Goal: Transaction & Acquisition: Download file/media

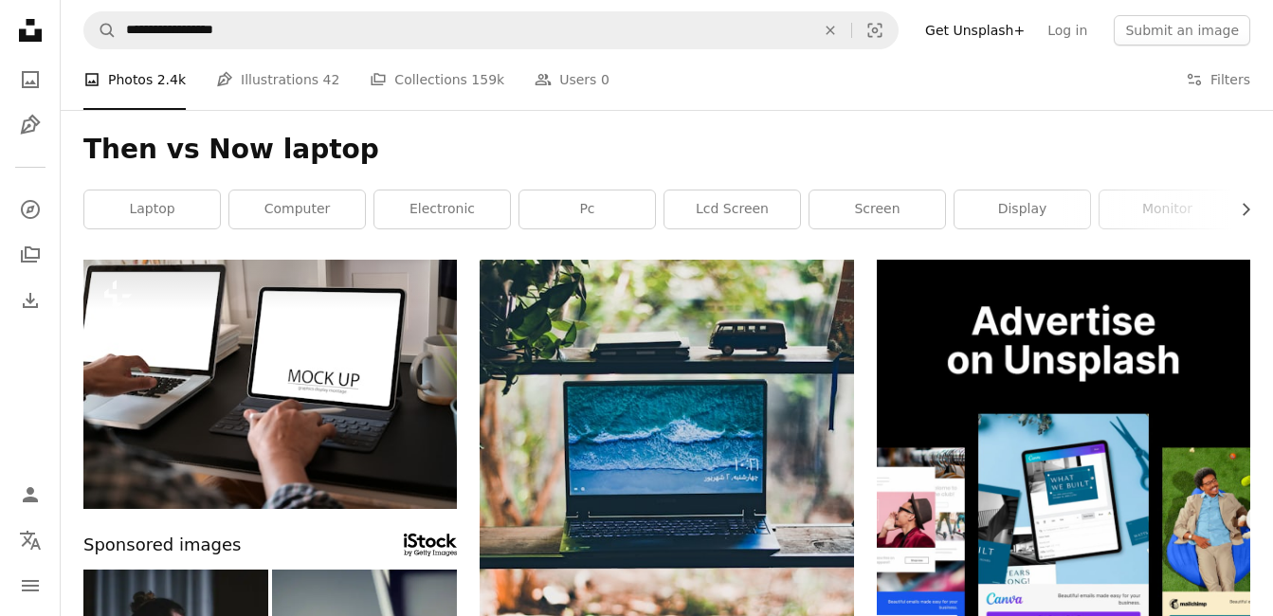
scroll to position [1516, 0]
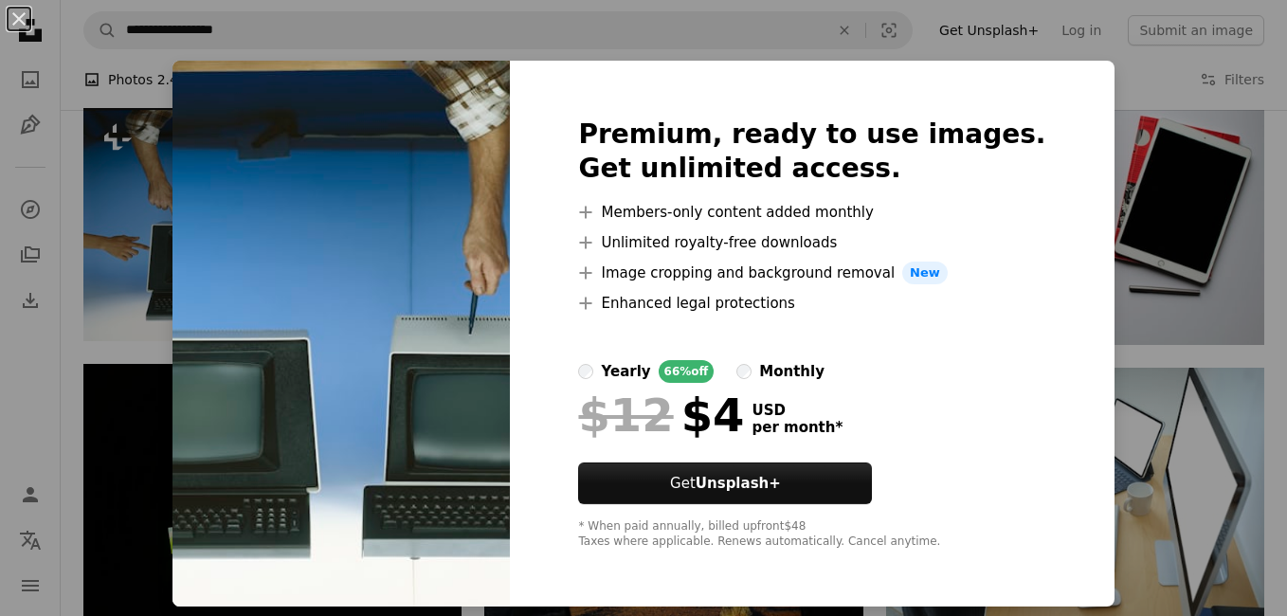
click at [1272, 204] on html "**********" at bounding box center [643, 618] width 1287 height 4268
click at [1092, 83] on div "An X shape Premium, ready to use images. Get unlimited access. A plus sign Memb…" at bounding box center [643, 308] width 1287 height 616
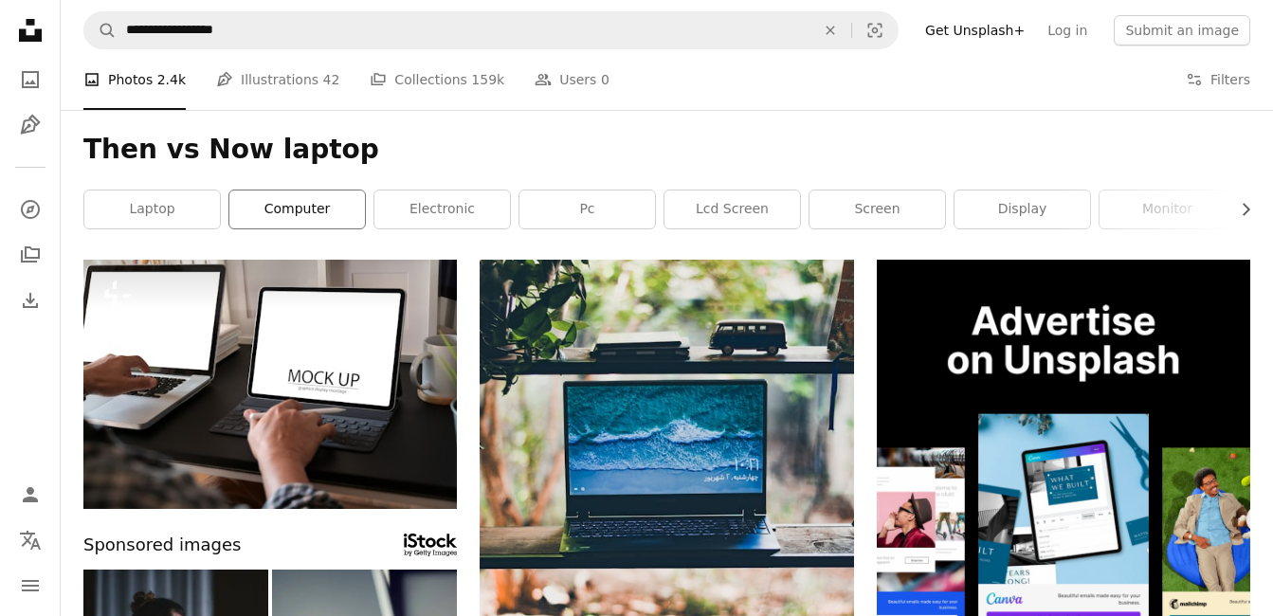
click at [298, 219] on link "computer" at bounding box center [296, 209] width 135 height 38
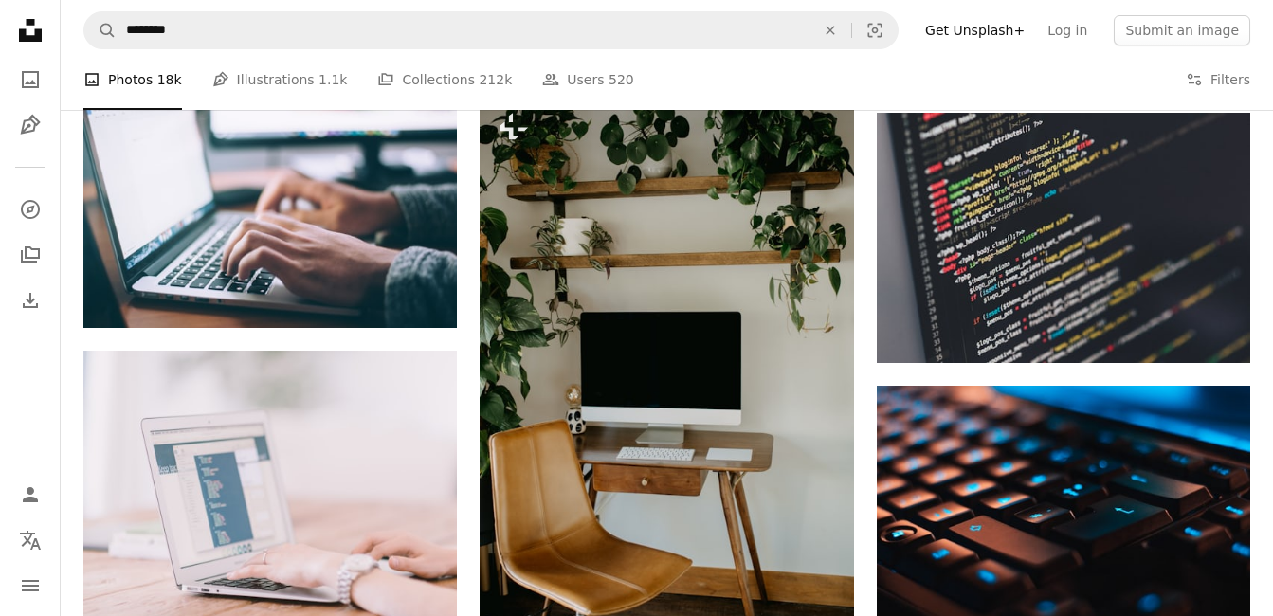
scroll to position [2085, 0]
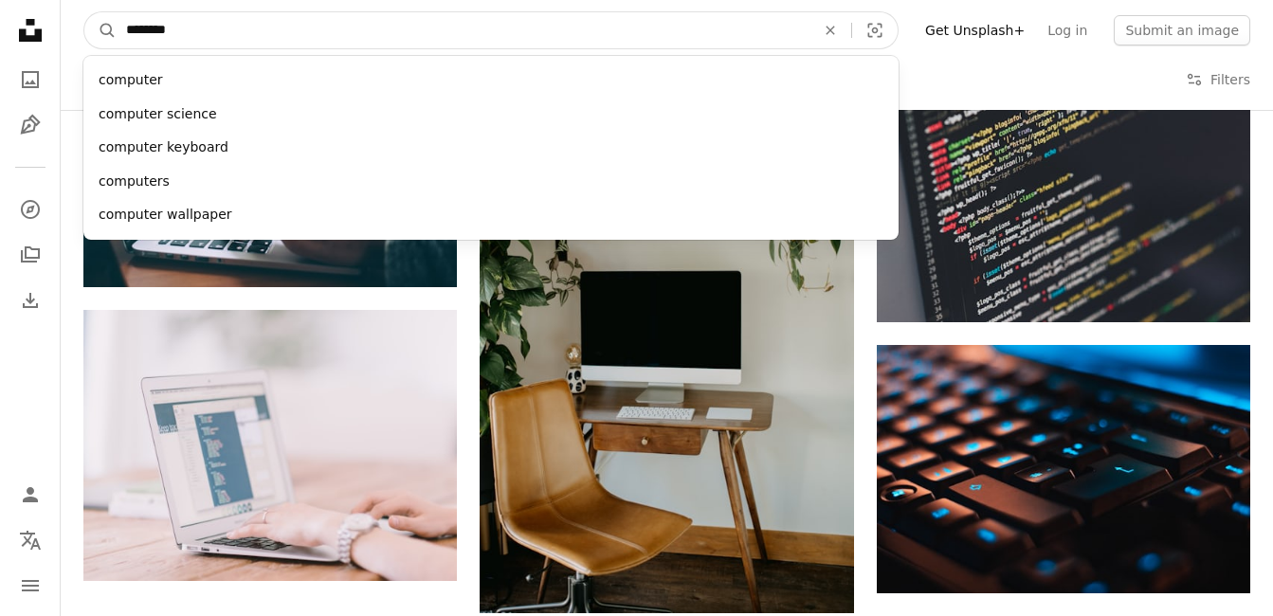
drag, startPoint x: 234, startPoint y: 35, endPoint x: 620, endPoint y: 139, distance: 399.5
click at [104, 34] on form "A magnifying glass ******** computer computer science computer keyboard compute…" at bounding box center [490, 30] width 815 height 38
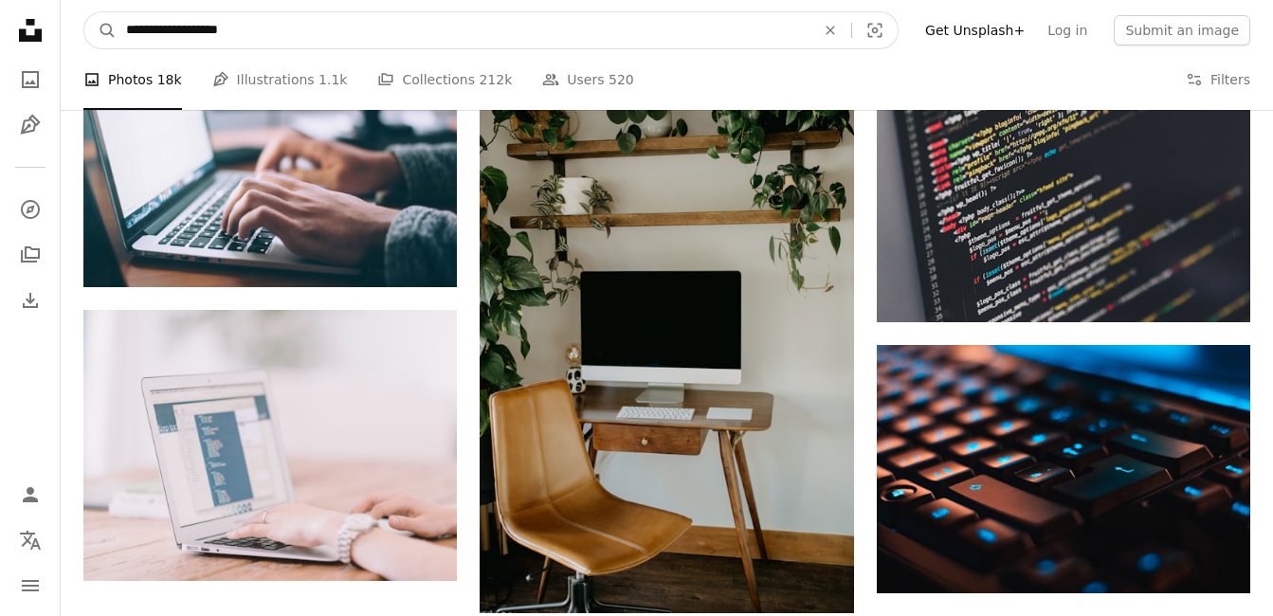
type input "**********"
click at [84, 12] on button "A magnifying glass" at bounding box center [100, 30] width 32 height 36
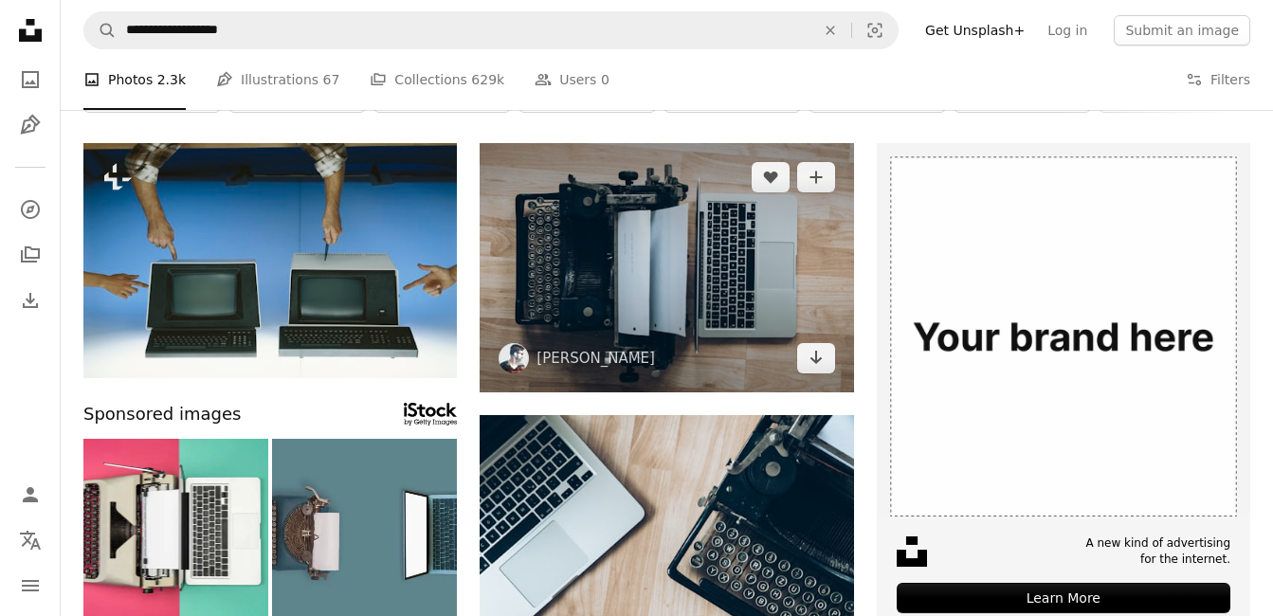
scroll to position [95, 0]
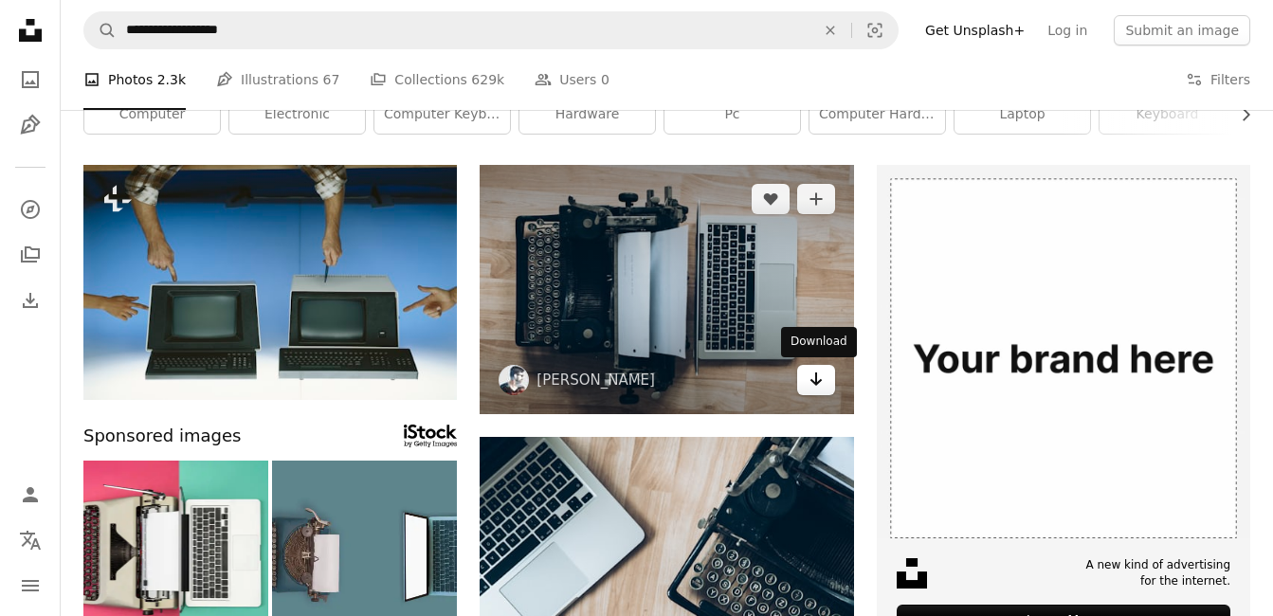
click at [816, 380] on icon "Download" at bounding box center [815, 378] width 12 height 13
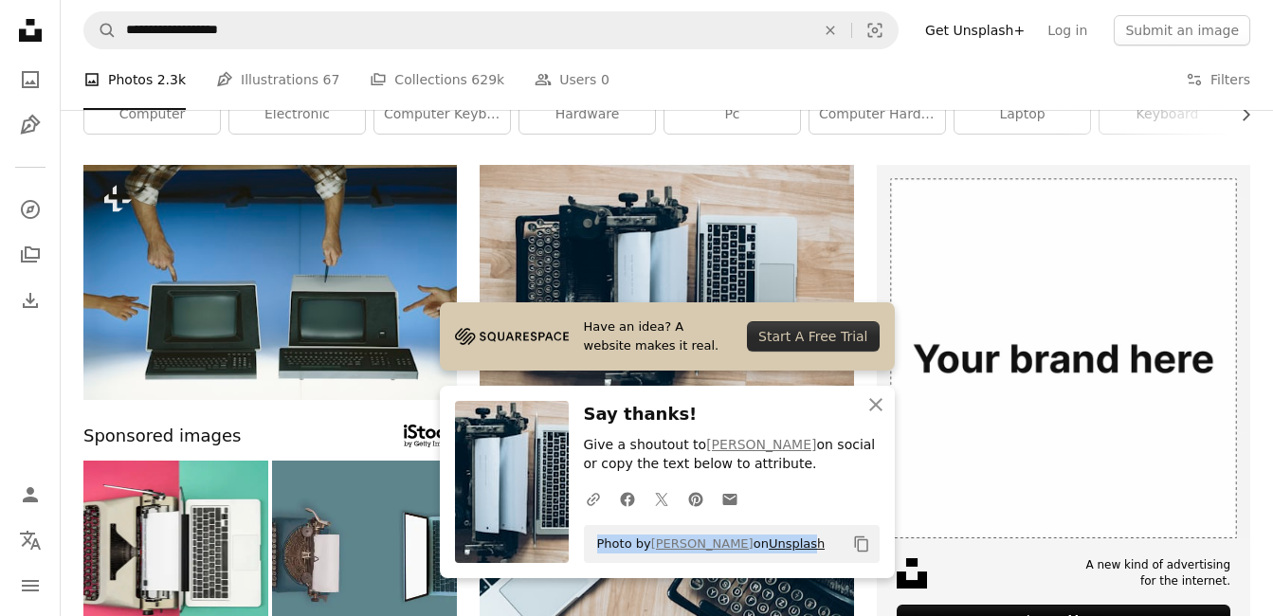
drag, startPoint x: 598, startPoint y: 542, endPoint x: 832, endPoint y: 542, distance: 234.0
click at [825, 542] on span "Photo by [PERSON_NAME] on Unsplash" at bounding box center [706, 544] width 238 height 30
click at [861, 543] on icon "Copy content" at bounding box center [861, 543] width 17 height 17
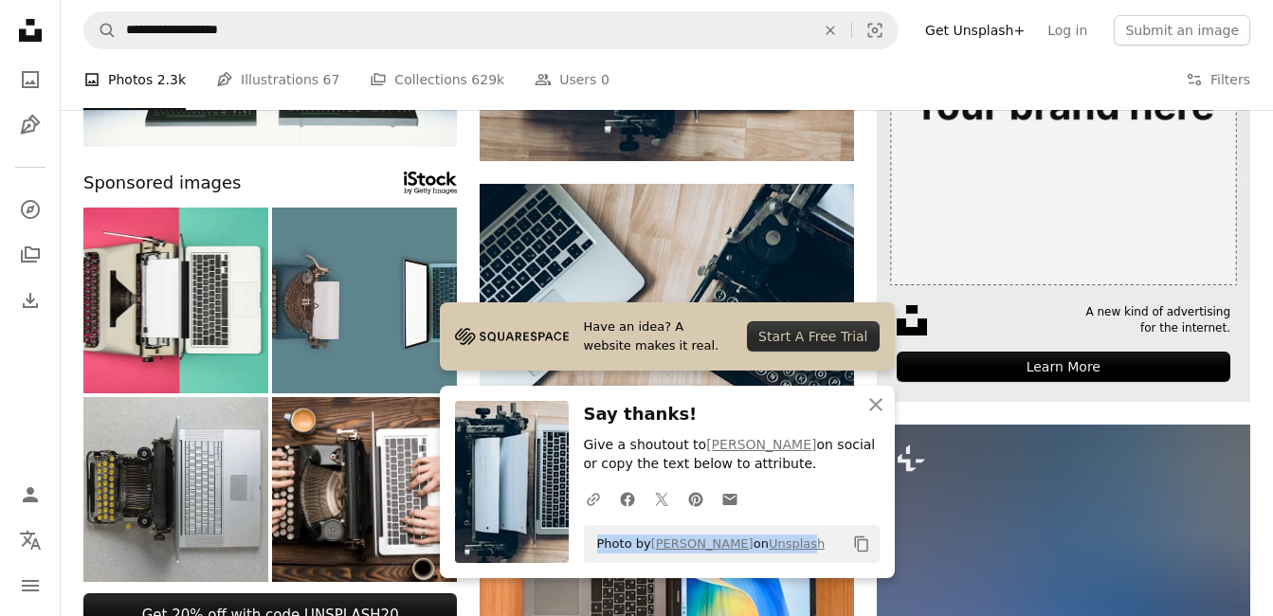
scroll to position [379, 0]
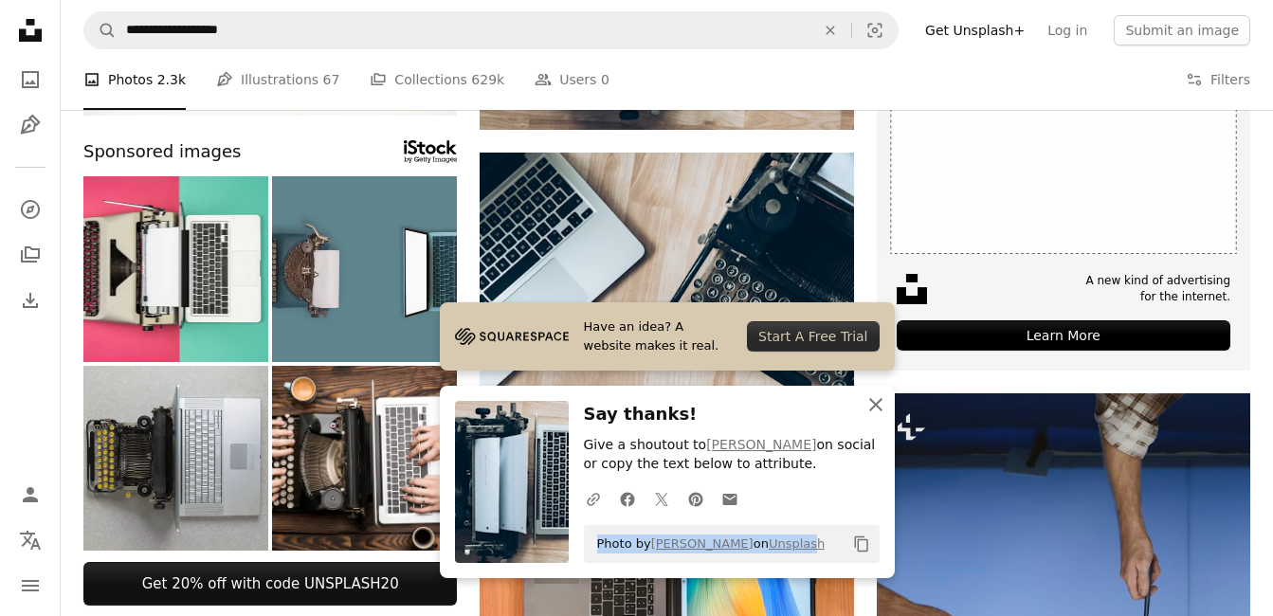
click at [878, 404] on icon "An X shape" at bounding box center [875, 404] width 23 height 23
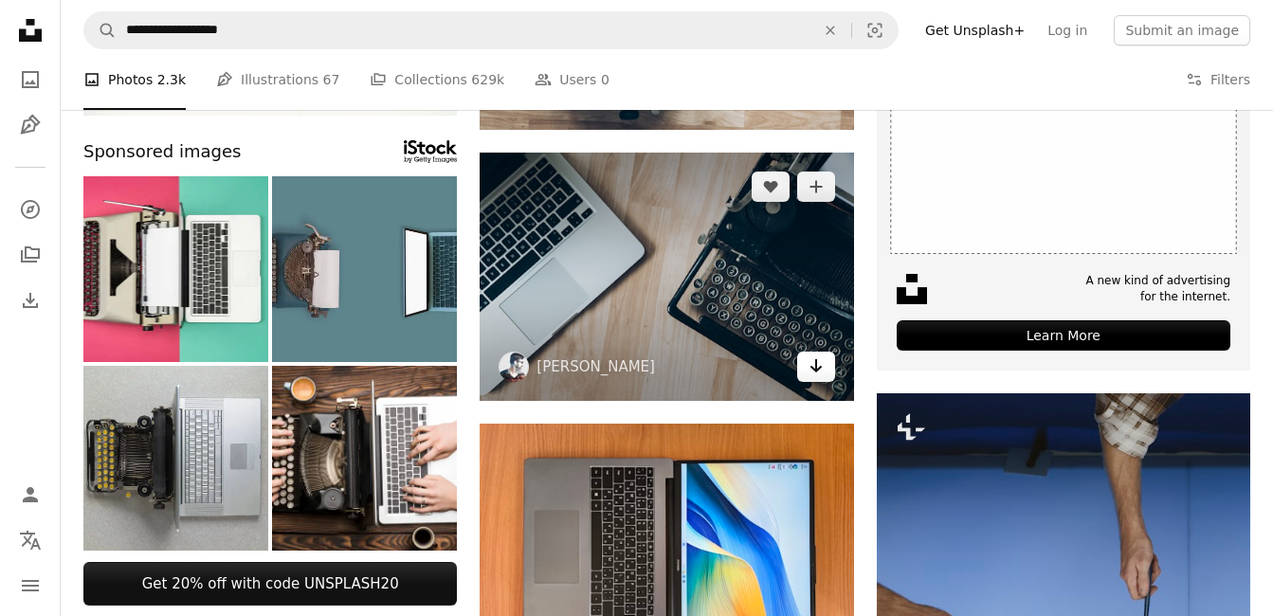
click at [815, 367] on icon "Arrow pointing down" at bounding box center [815, 365] width 15 height 23
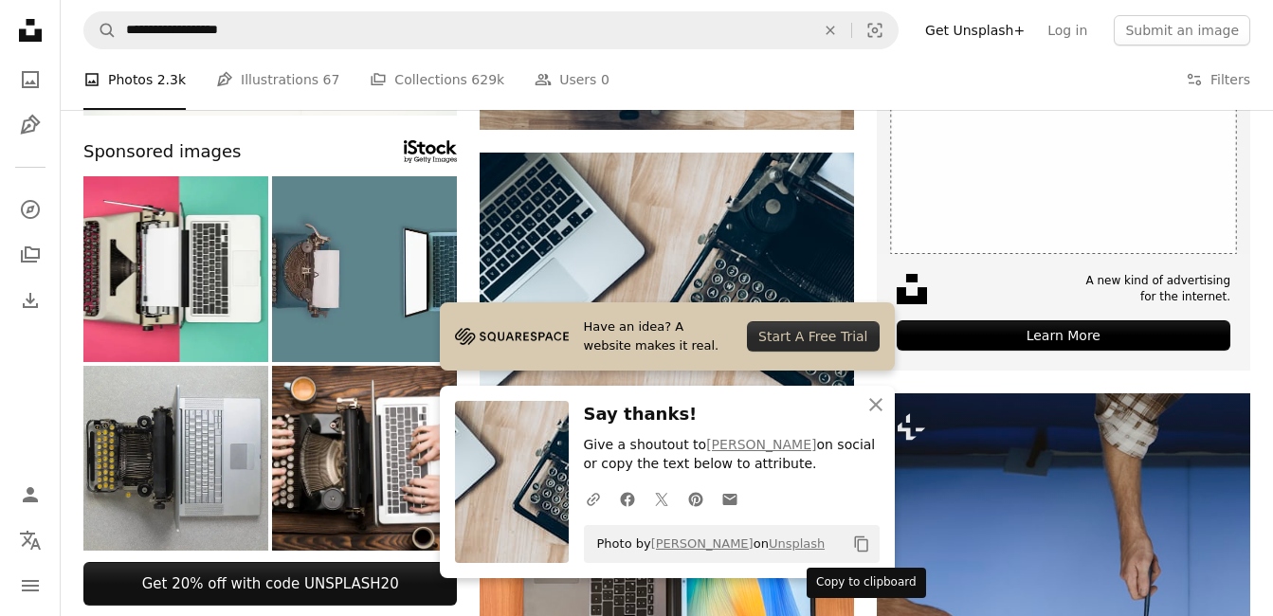
click at [860, 541] on icon "Copy content" at bounding box center [861, 543] width 17 height 17
